Goal: Find specific page/section: Find specific page/section

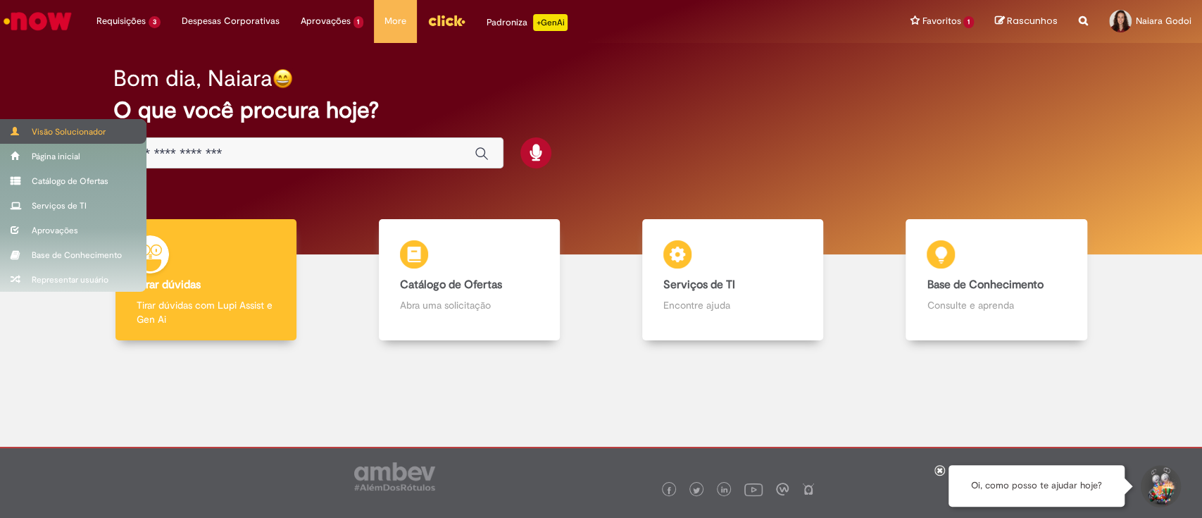
click at [22, 133] on div "Visão Solucionador" at bounding box center [73, 131] width 147 height 25
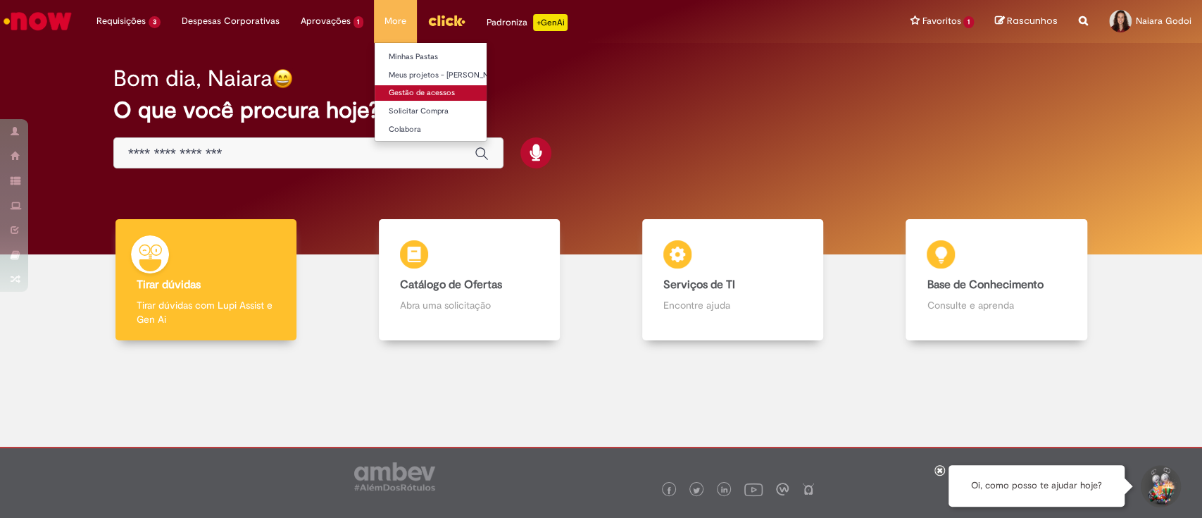
click at [447, 89] on link "Gestão de acessos" at bounding box center [452, 92] width 155 height 15
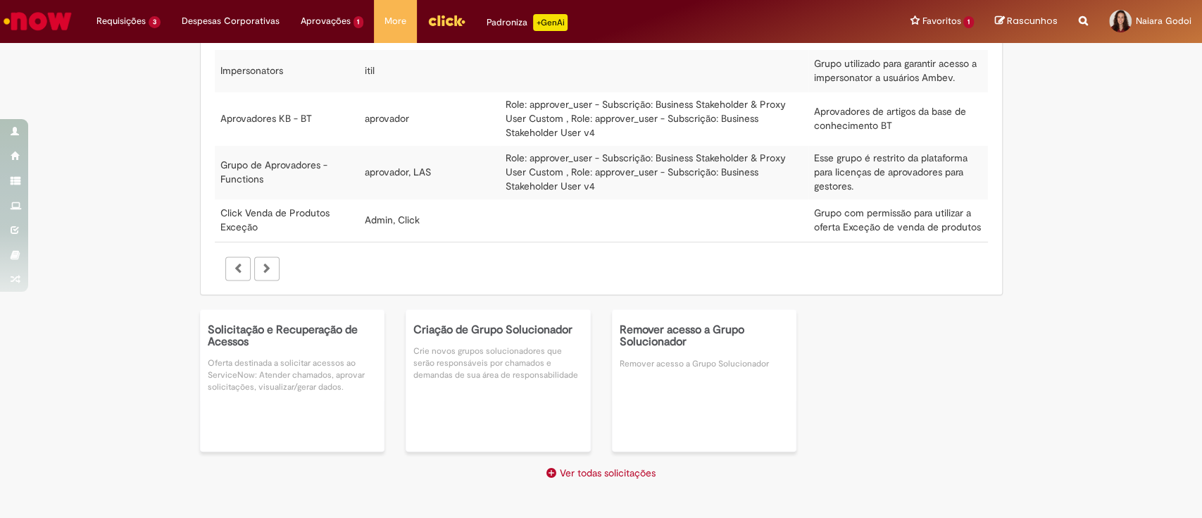
scroll to position [1329, 0]
click at [556, 472] on link "Ver todas solicitações" at bounding box center [601, 471] width 109 height 13
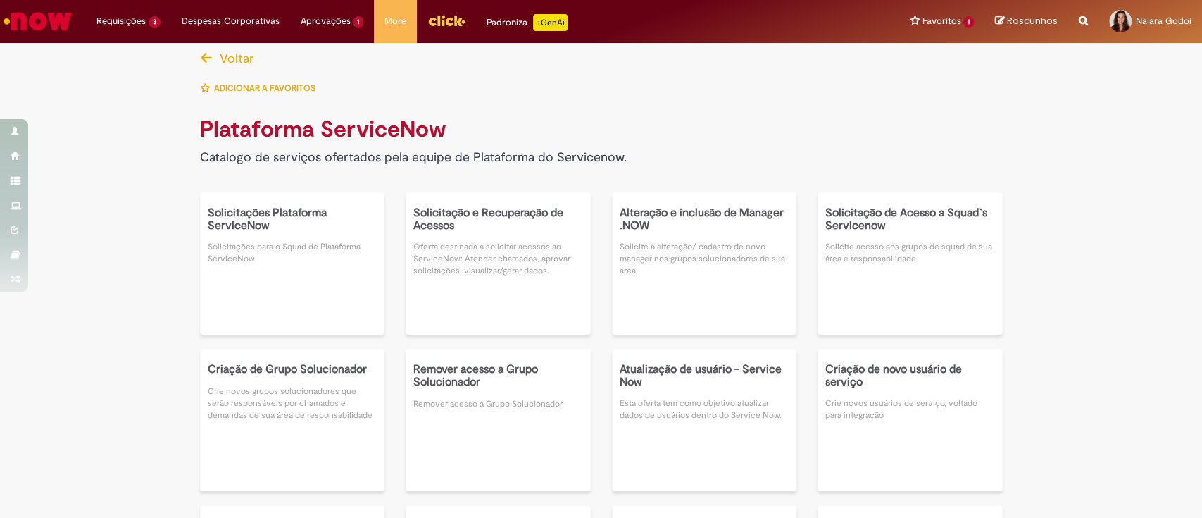
click at [220, 54] on span "Voltar" at bounding box center [237, 58] width 35 height 16
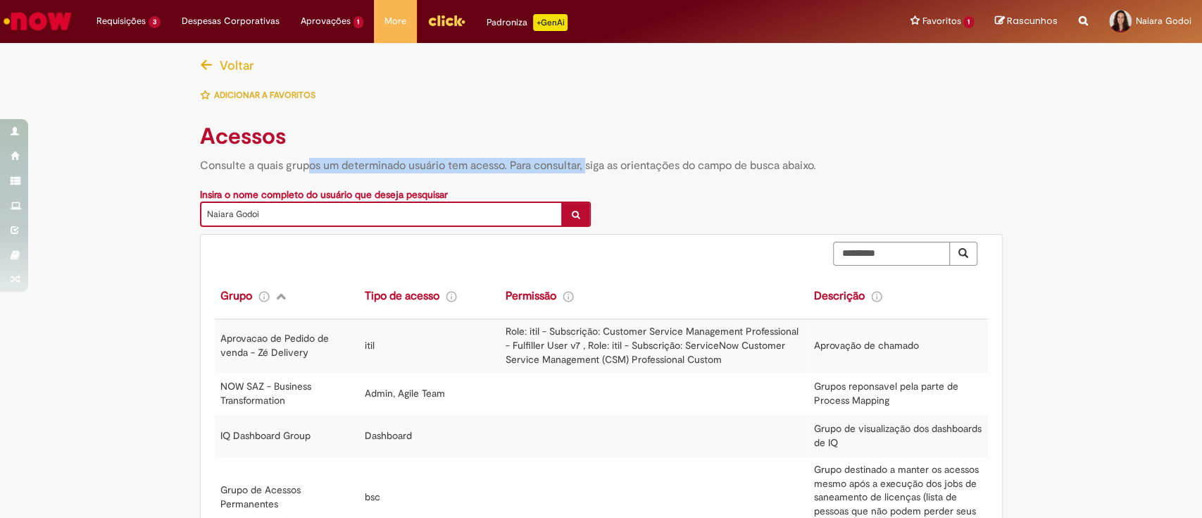
drag, startPoint x: 302, startPoint y: 178, endPoint x: 580, endPoint y: 170, distance: 278.3
click at [580, 170] on div "Acessos Consulte a quais grupos um determinado usuário tem acesso. Para consult…" at bounding box center [601, 145] width 824 height 70
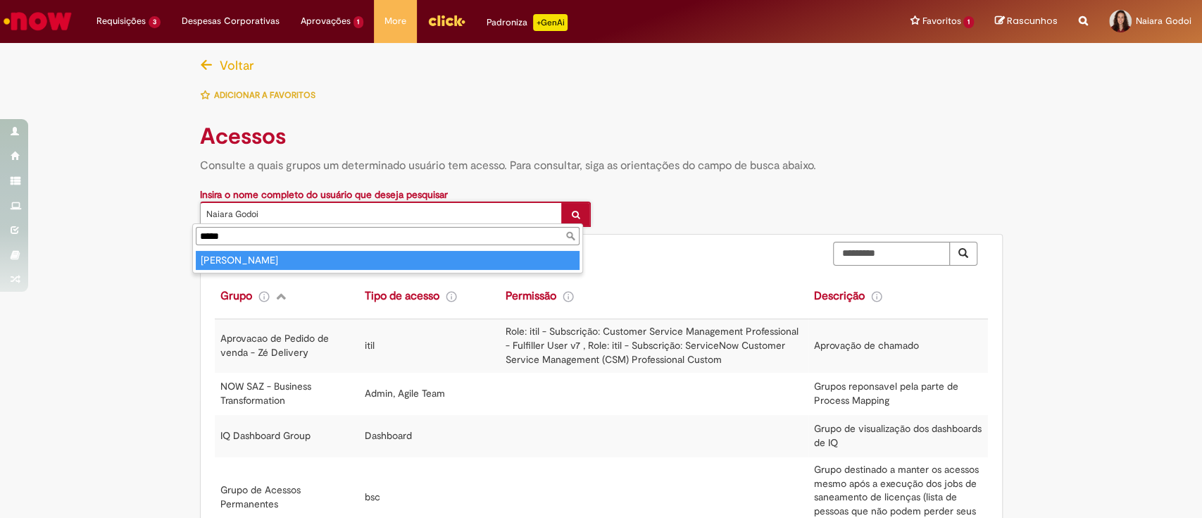
type input "*****"
type input "**********"
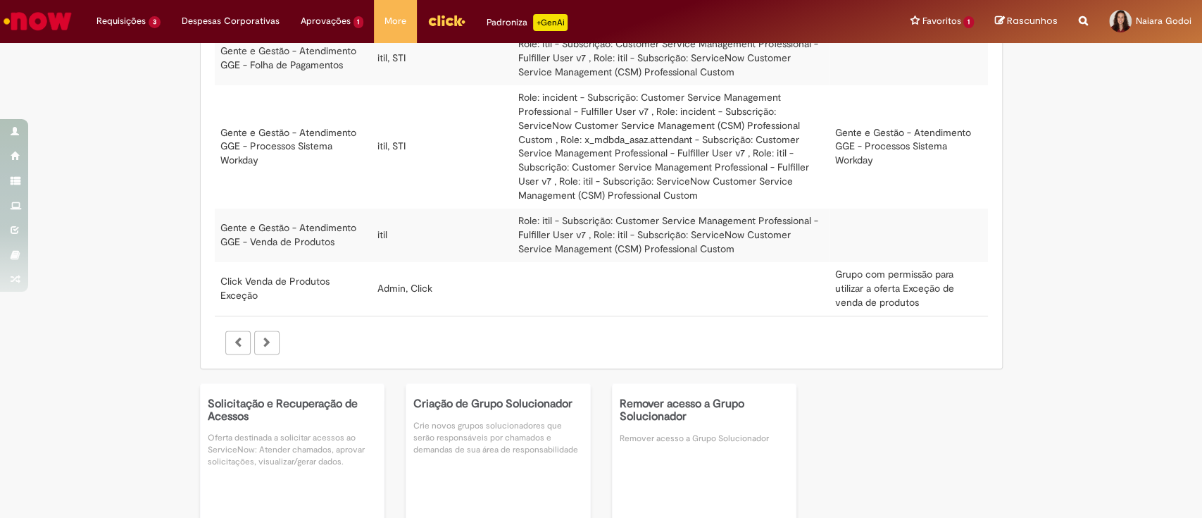
scroll to position [1416, 0]
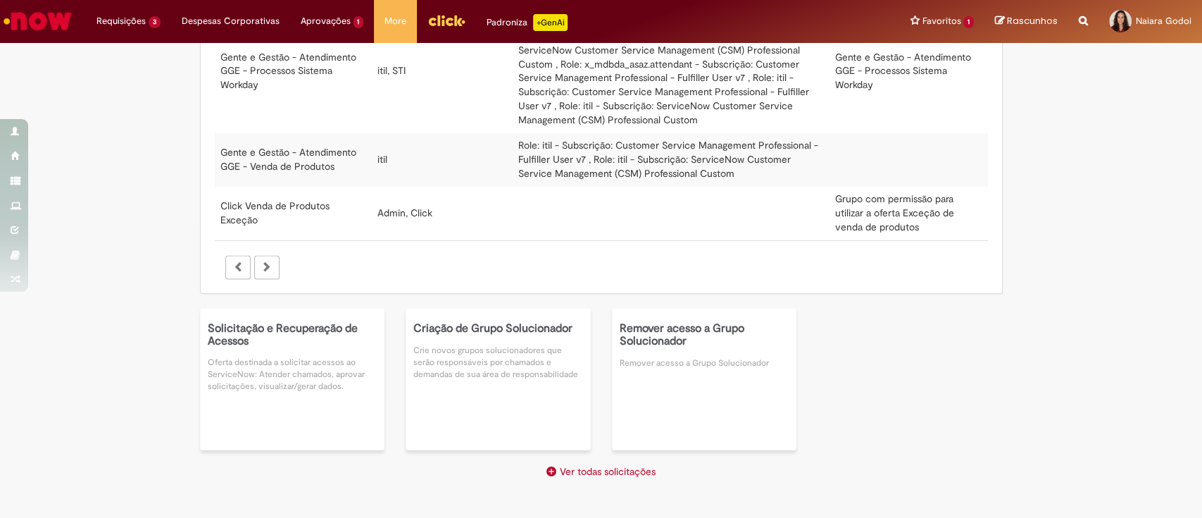
click at [605, 466] on link "Ver todas solicitações" at bounding box center [601, 471] width 109 height 13
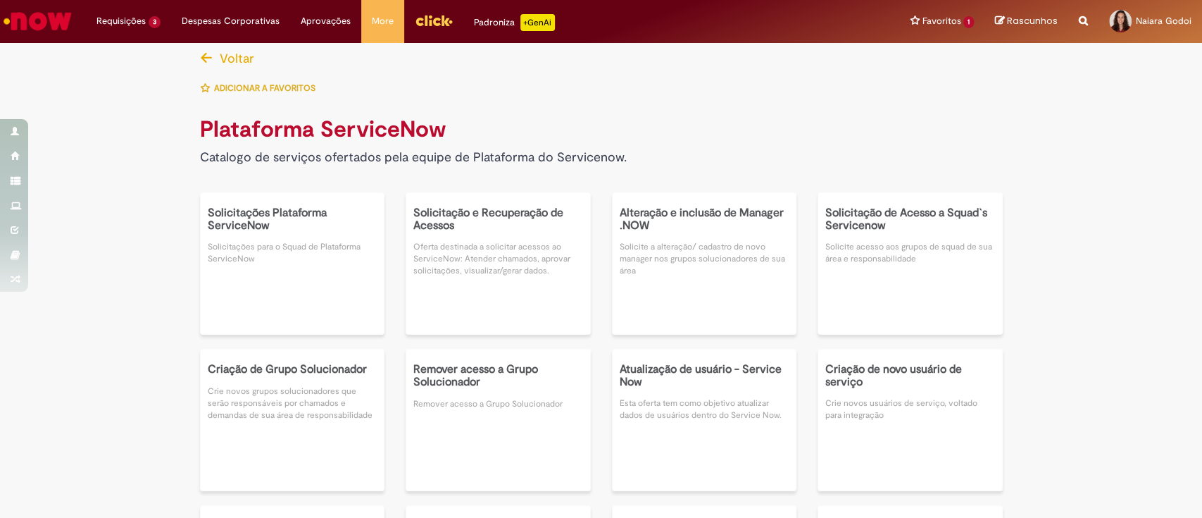
click at [209, 57] on button "Voltar" at bounding box center [231, 59] width 62 height 30
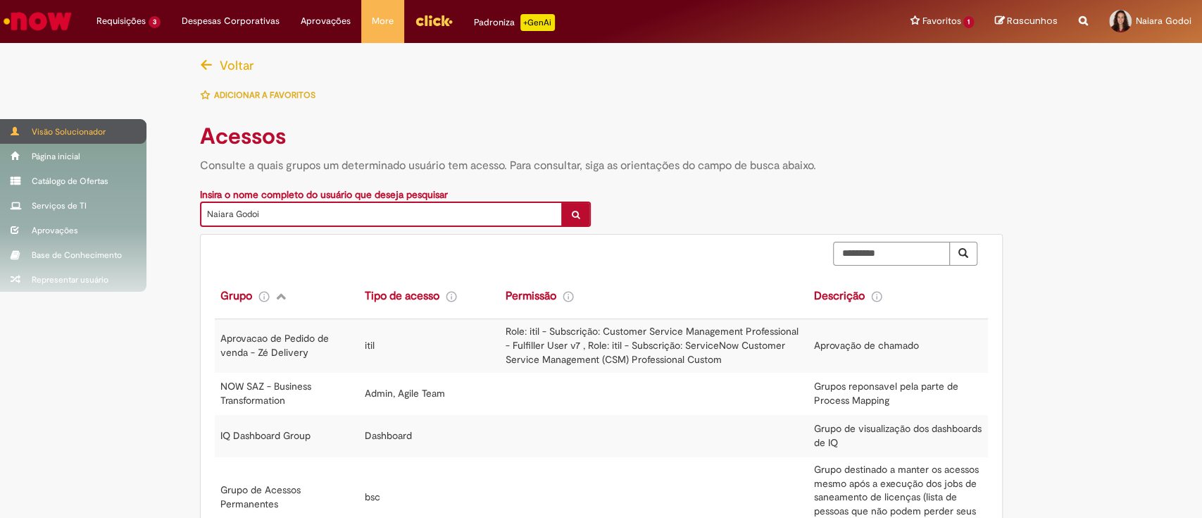
click at [20, 134] on span at bounding box center [16, 131] width 11 height 8
